Goal: Transaction & Acquisition: Purchase product/service

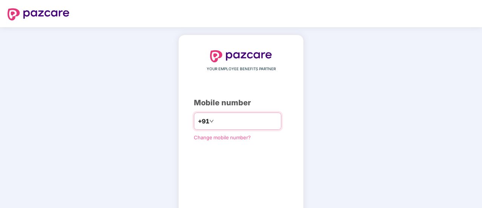
click at [222, 120] on input "number" at bounding box center [246, 121] width 62 height 12
type input "*"
click at [56, 11] on img at bounding box center [39, 14] width 62 height 12
click at [236, 122] on input "**" at bounding box center [246, 121] width 62 height 12
type input "**********"
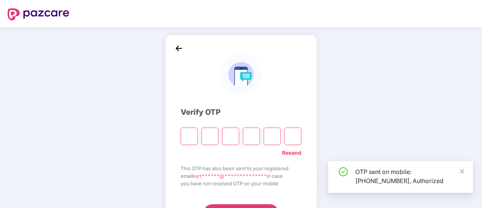
scroll to position [38, 0]
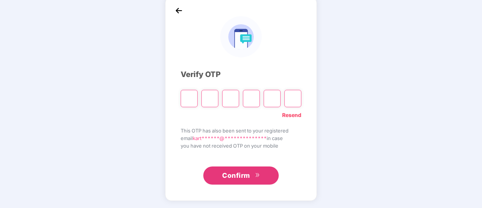
type input "*"
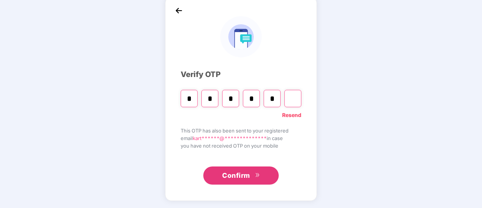
type input "*"
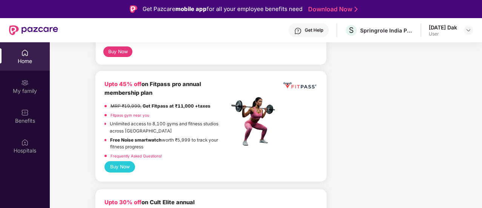
scroll to position [322, 0]
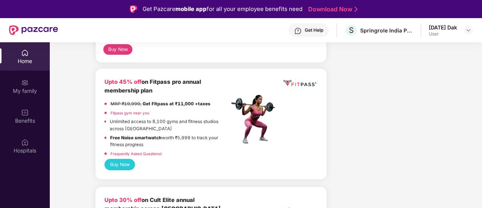
click at [114, 165] on button "Buy Now" at bounding box center [120, 164] width 31 height 11
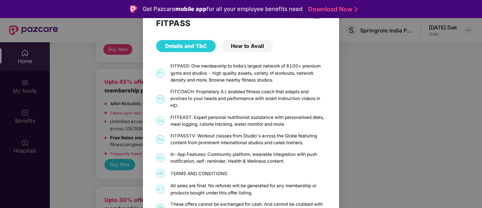
click at [175, 66] on div "FITPASS: One membership to India’s largest network of 8100+ premium gyms and st…" at bounding box center [248, 73] width 155 height 21
copy div "FITPASS"
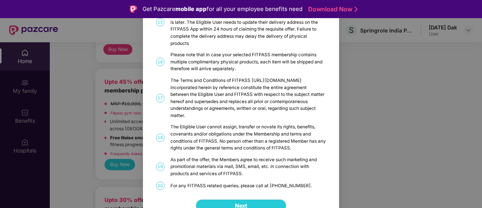
scroll to position [424, 0]
